Goal: Task Accomplishment & Management: Complete application form

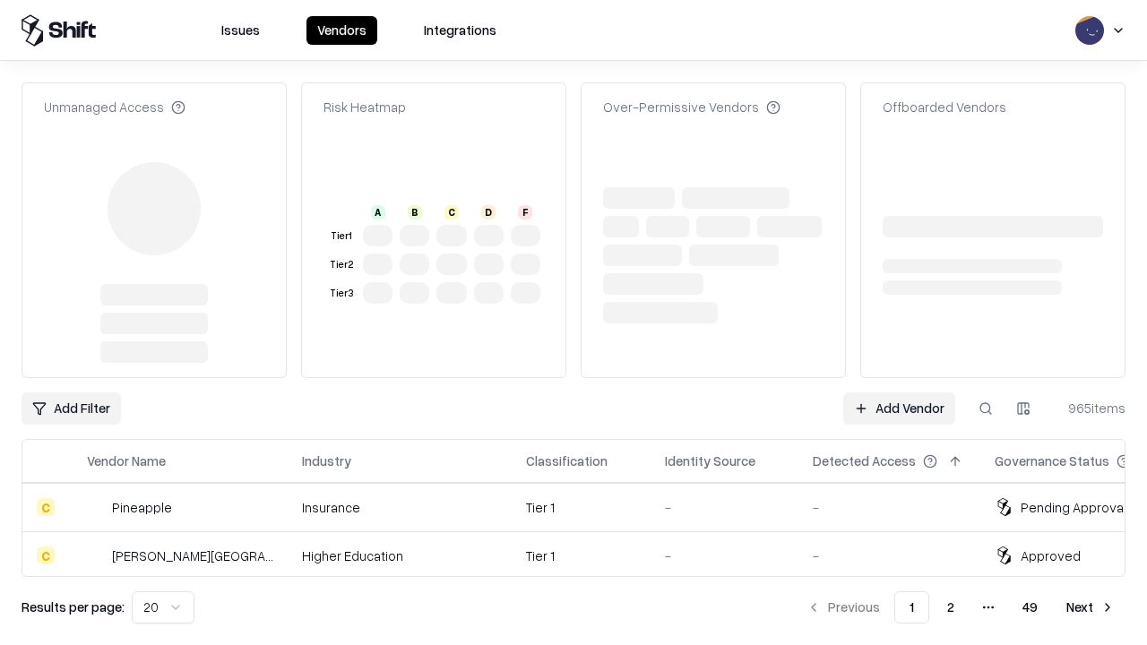
click at [899, 392] on link "Add Vendor" at bounding box center [899, 408] width 112 height 32
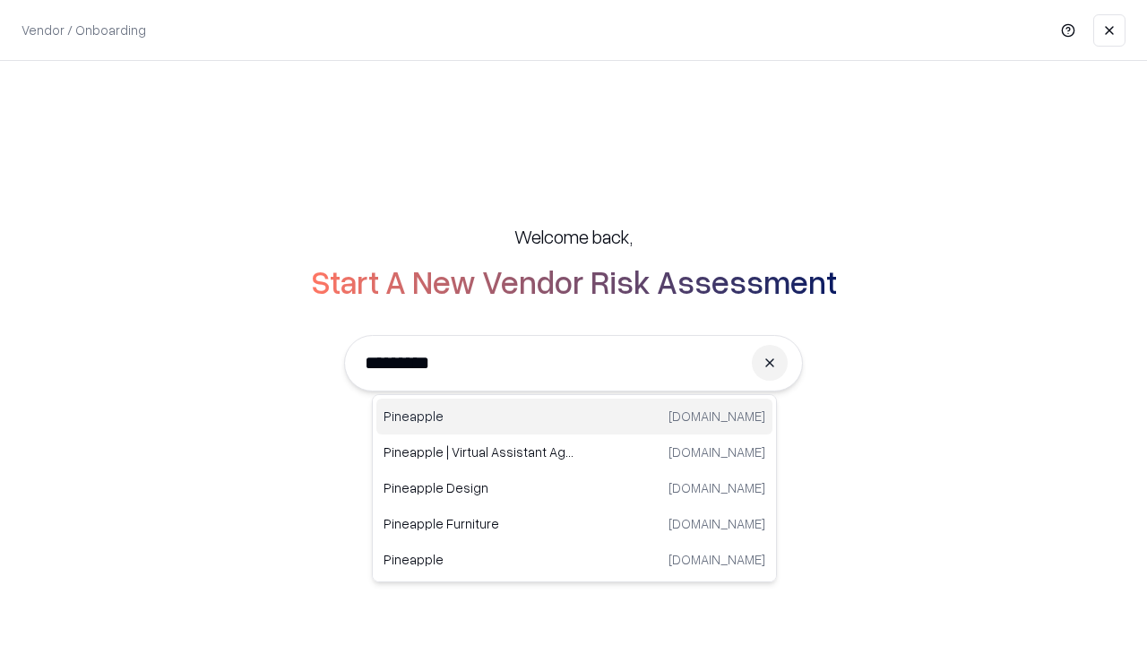
click at [574, 417] on div "Pineapple [DOMAIN_NAME]" at bounding box center [574, 417] width 396 height 36
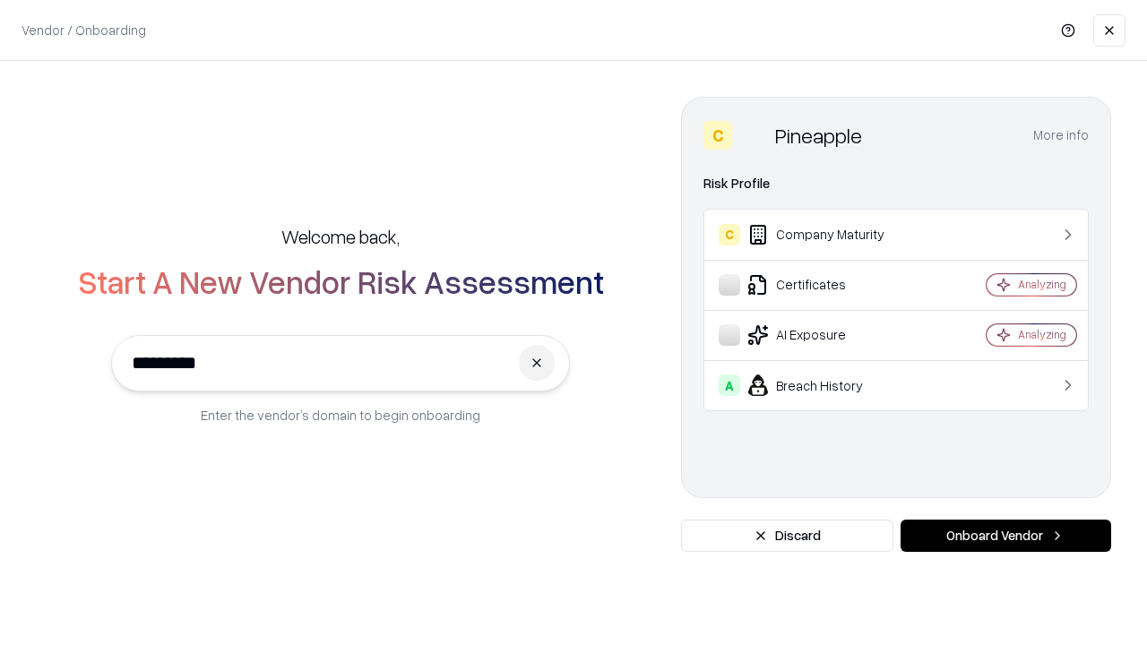
type input "*********"
click at [1005, 536] on button "Onboard Vendor" at bounding box center [1005, 536] width 211 height 32
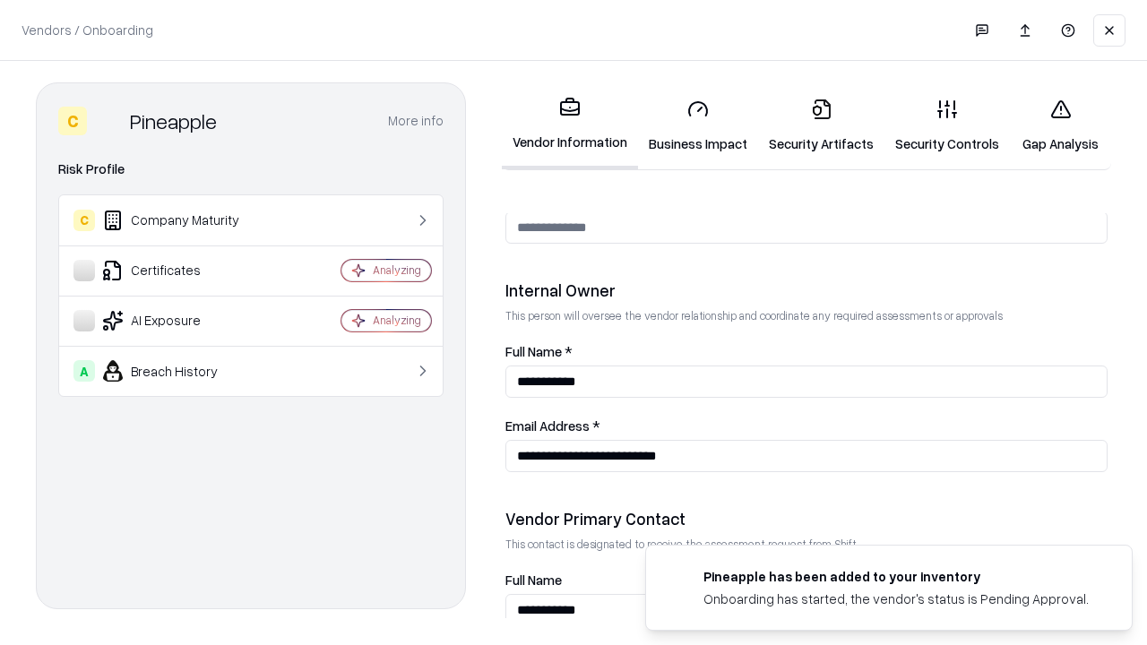
scroll to position [928, 0]
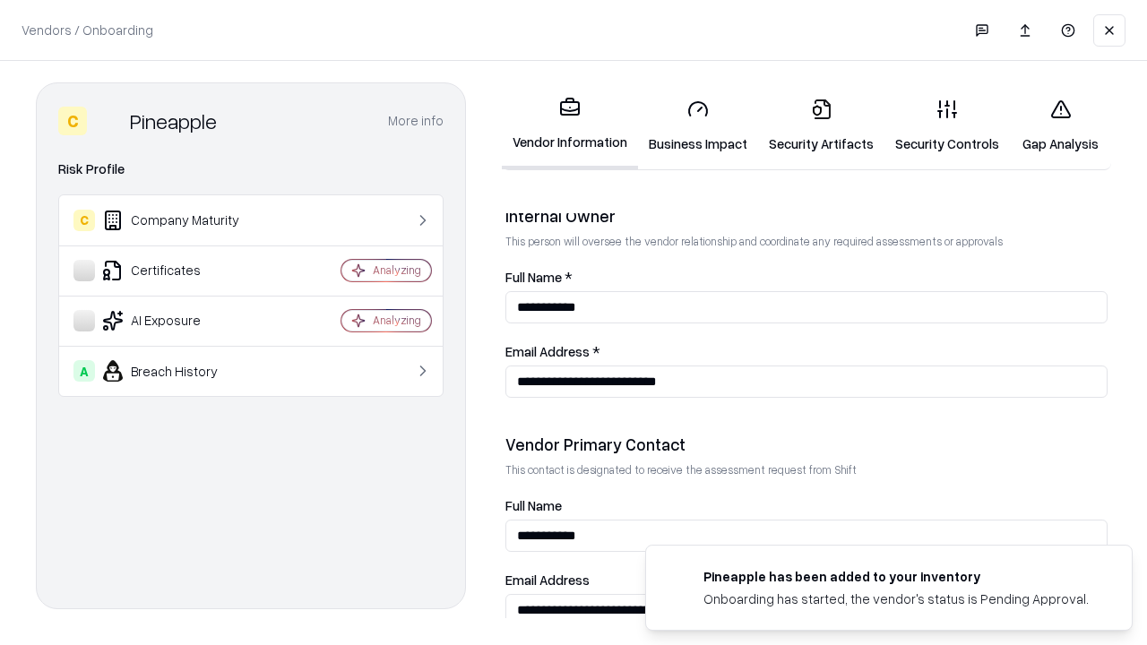
click at [821, 125] on link "Security Artifacts" at bounding box center [821, 125] width 126 height 83
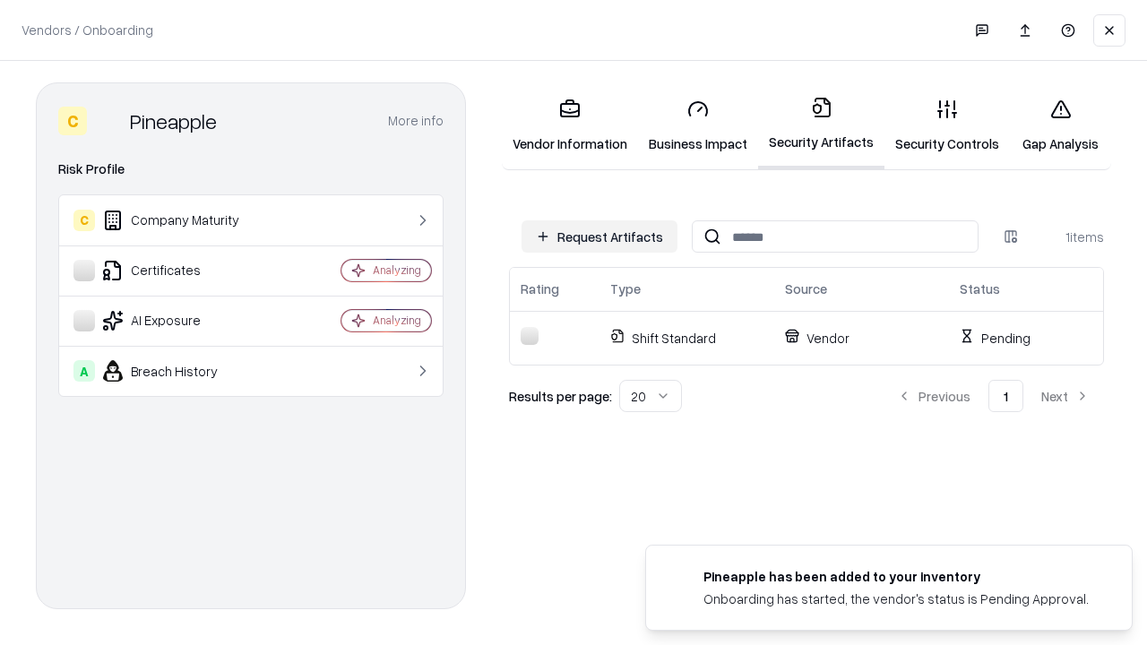
click at [599, 237] on button "Request Artifacts" at bounding box center [599, 236] width 156 height 32
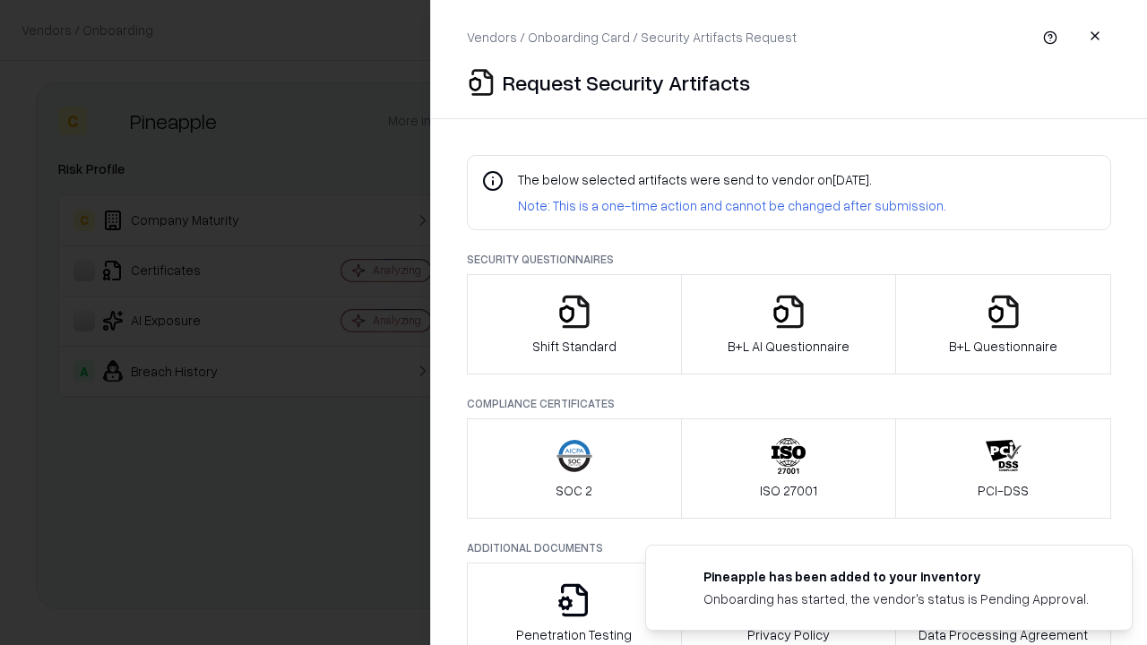
click at [1003, 324] on icon "button" at bounding box center [1004, 312] width 36 height 36
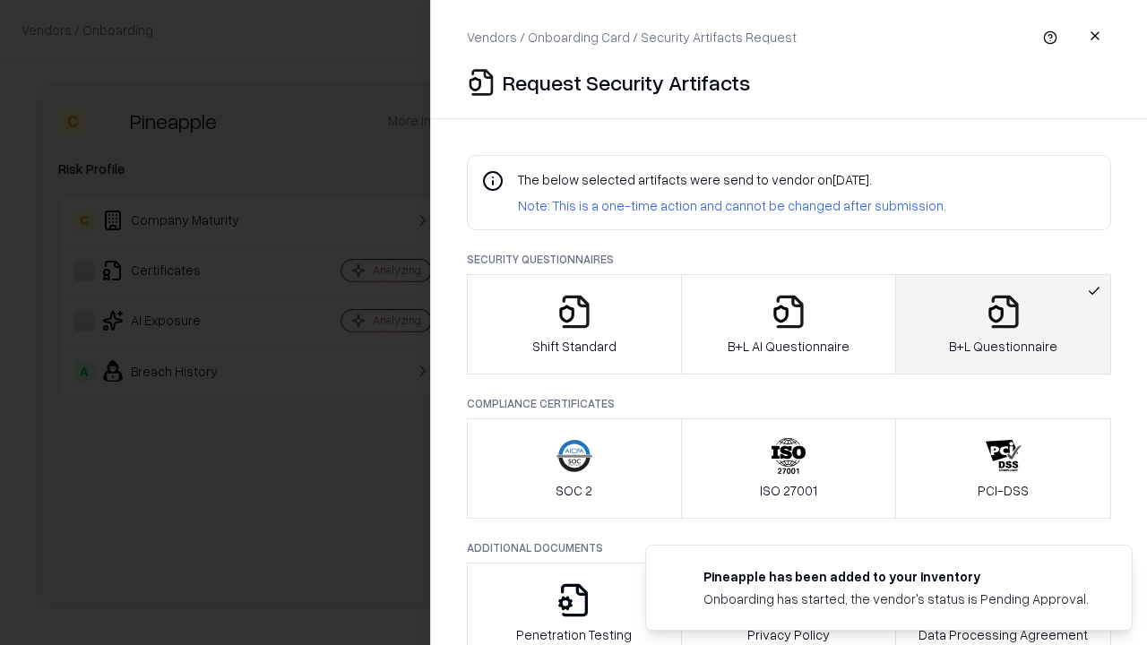
click at [788, 324] on icon "button" at bounding box center [789, 312] width 36 height 36
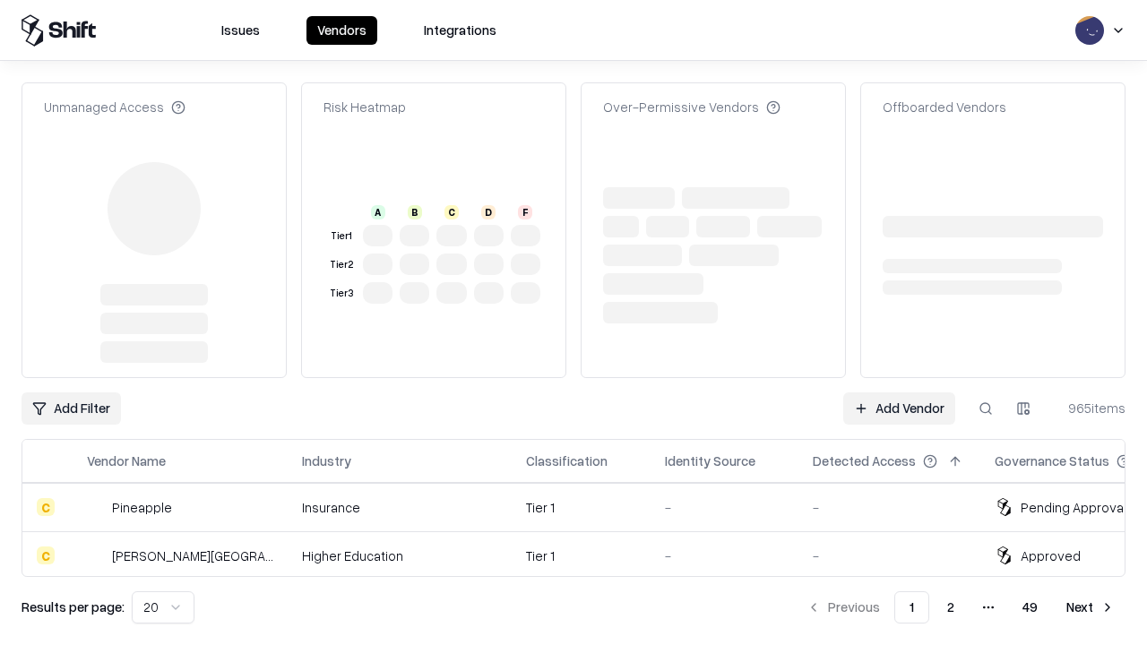
click at [899, 392] on link "Add Vendor" at bounding box center [899, 408] width 112 height 32
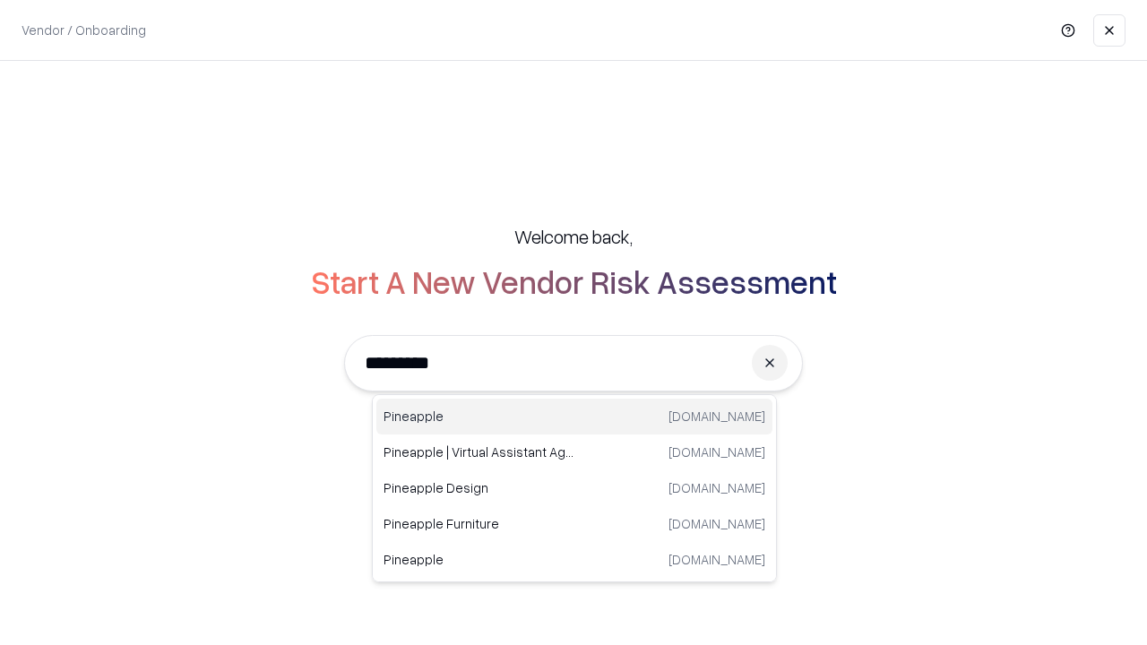
click at [574, 417] on div "Pineapple [DOMAIN_NAME]" at bounding box center [574, 417] width 396 height 36
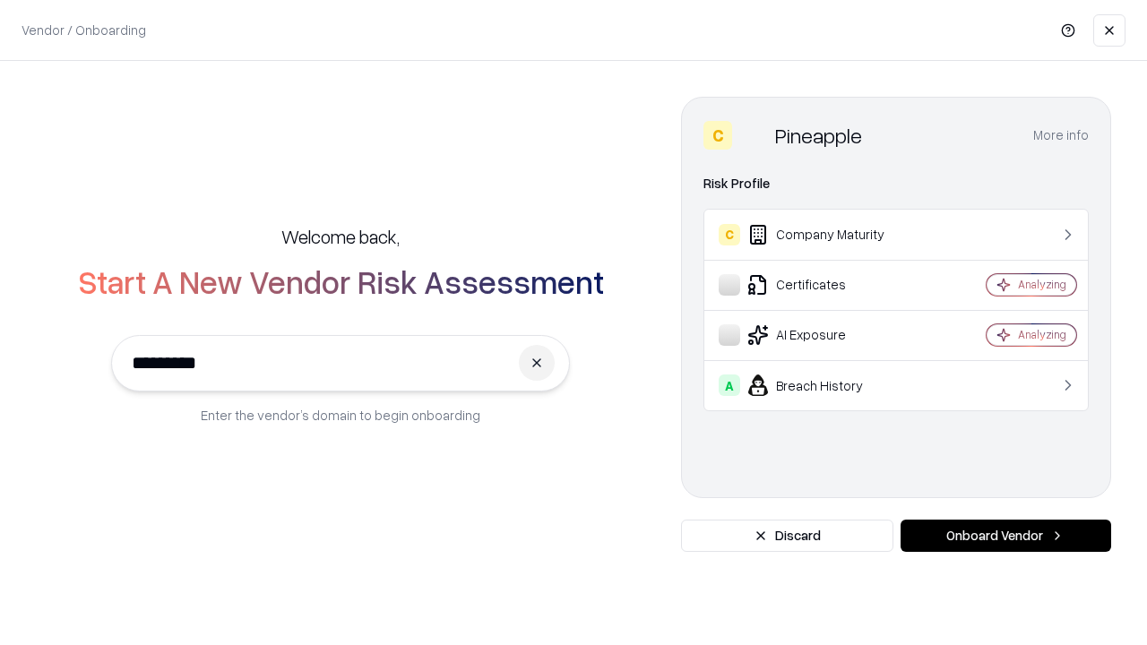
type input "*********"
click at [1005, 536] on button "Onboard Vendor" at bounding box center [1005, 536] width 211 height 32
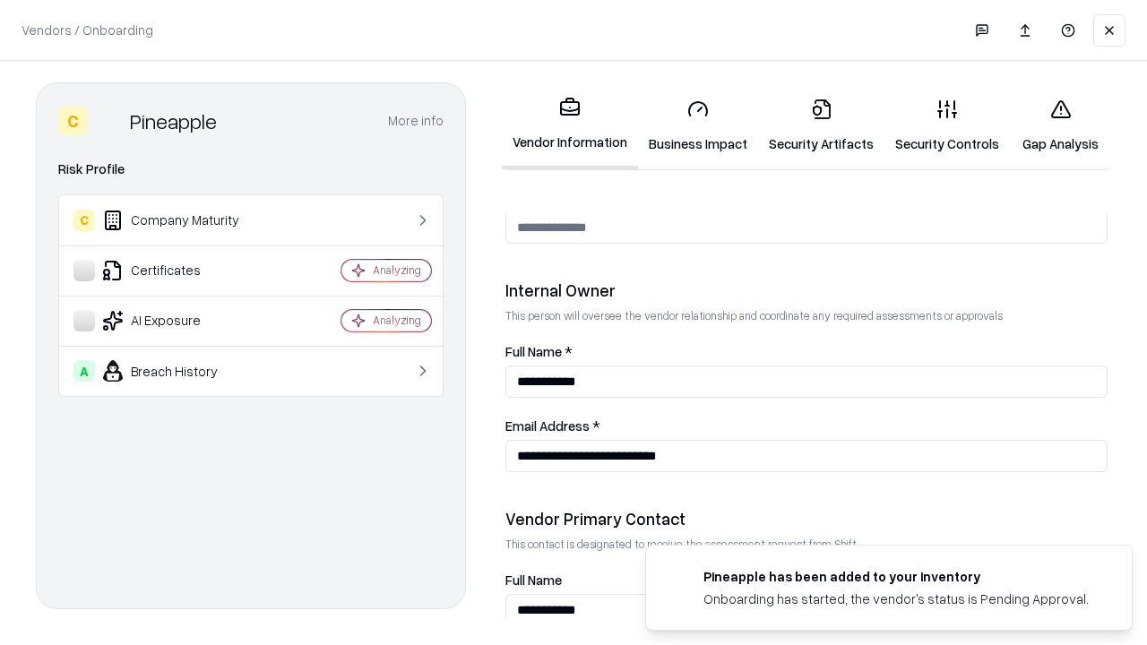
scroll to position [928, 0]
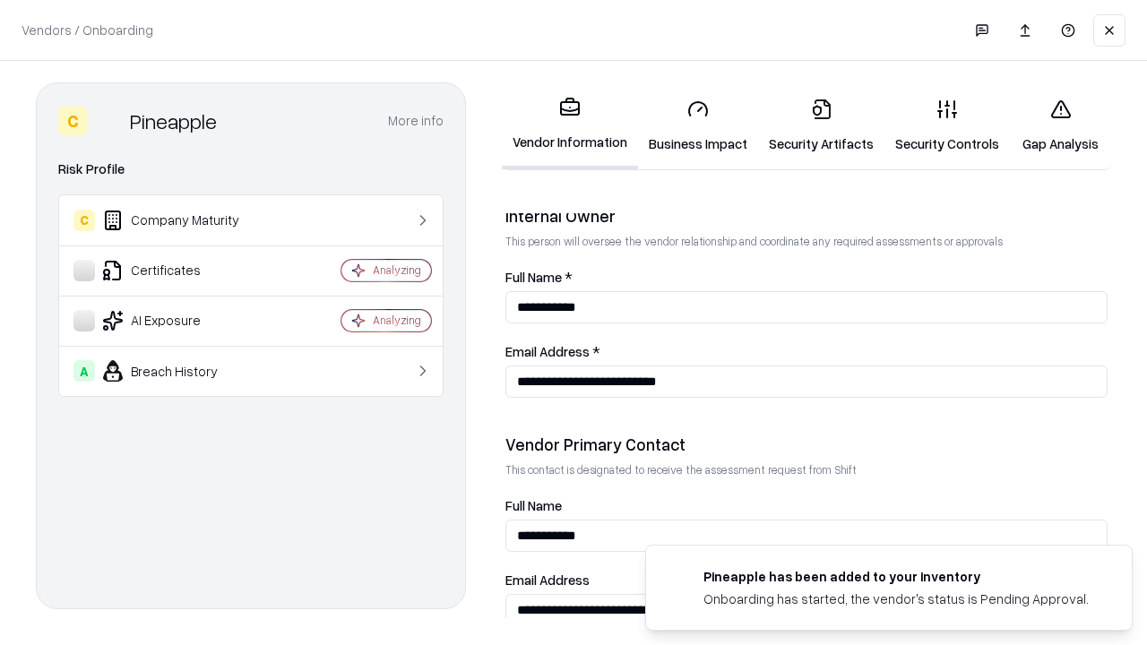
click at [1060, 125] on link "Gap Analysis" at bounding box center [1060, 125] width 101 height 83
